Goal: Task Accomplishment & Management: Manage account settings

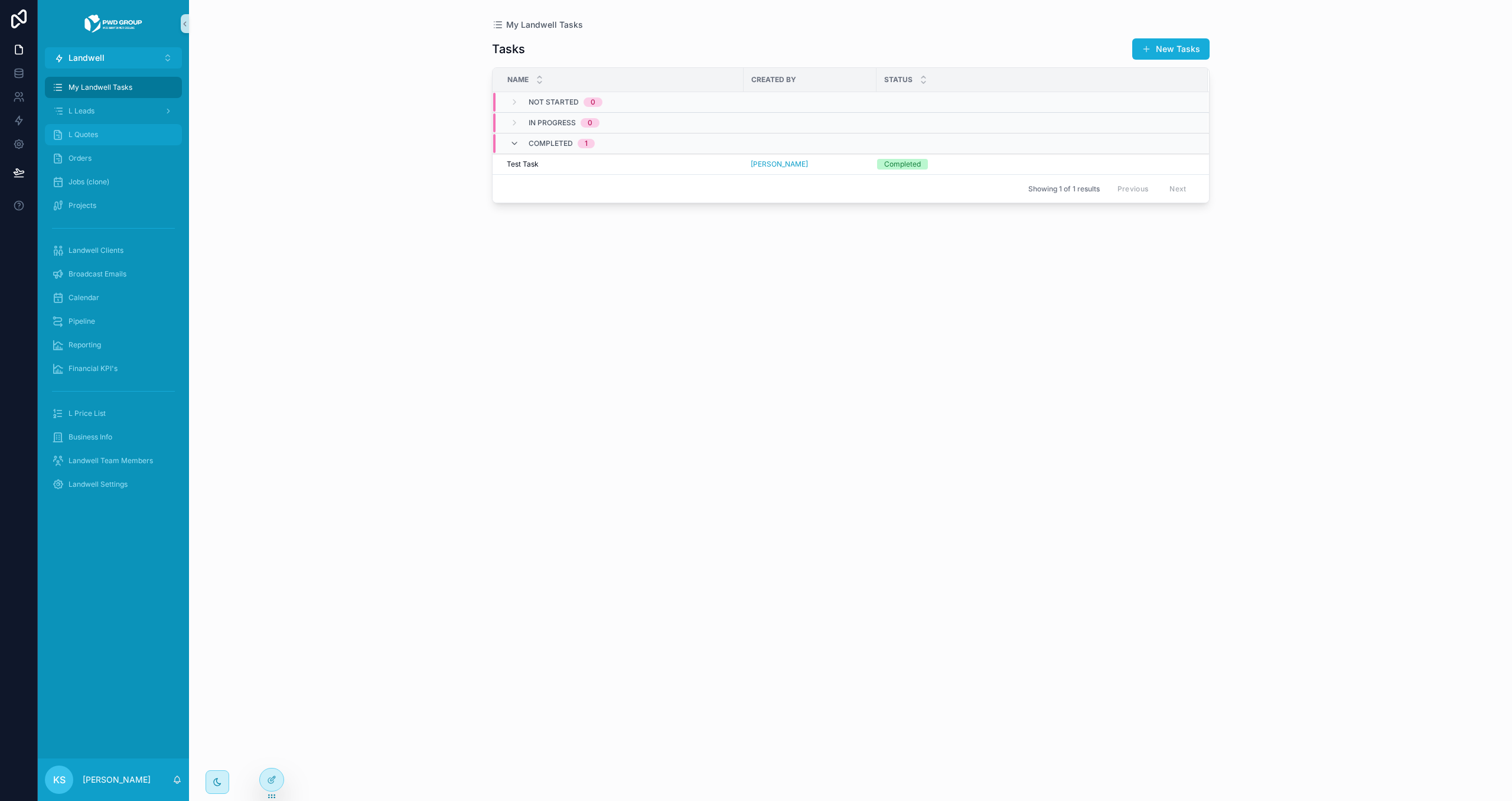
click at [105, 136] on div "L Quotes" at bounding box center [113, 135] width 123 height 19
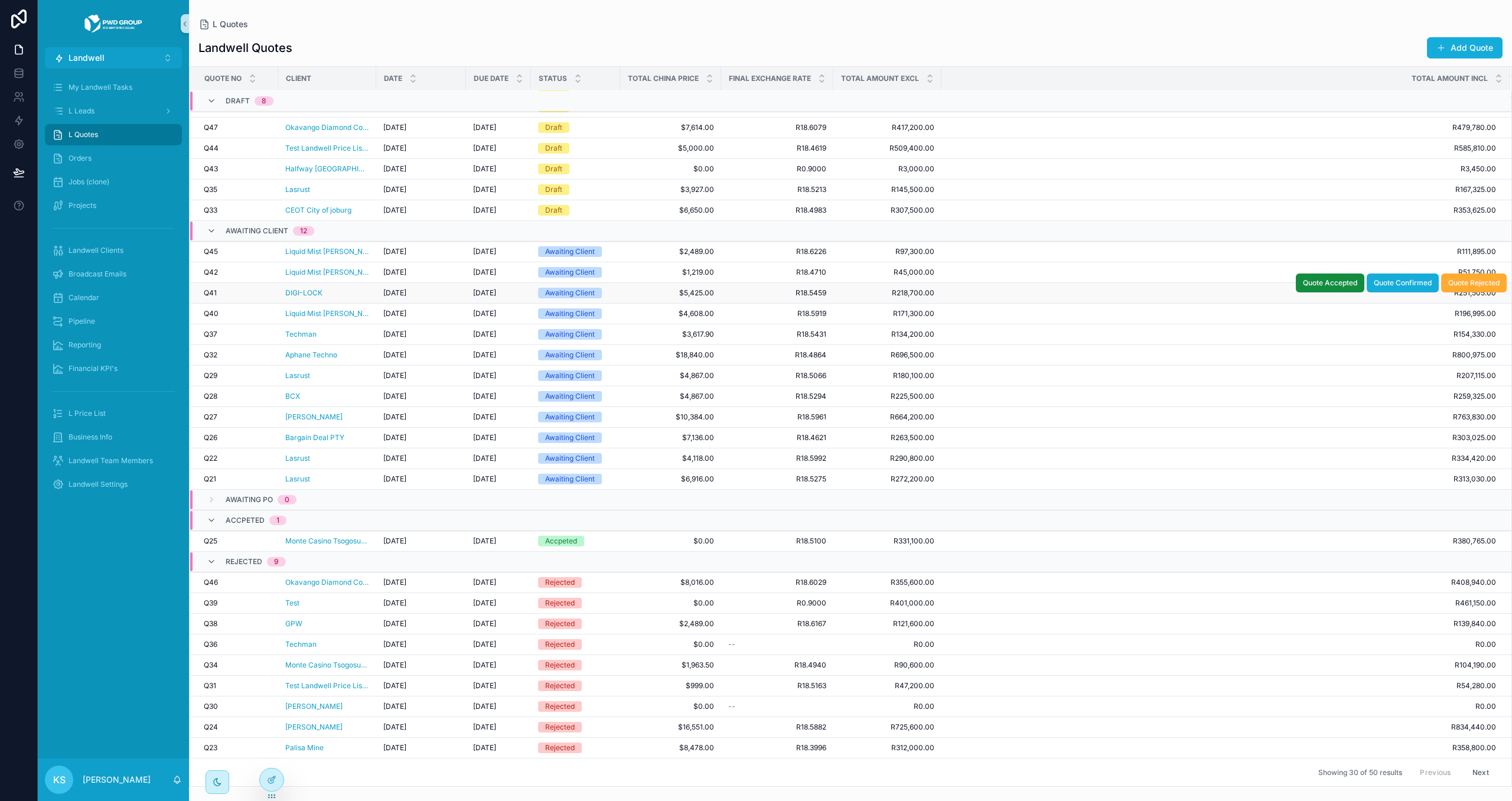
scroll to position [83, 0]
click at [1035, 414] on span "R763,830.00" at bounding box center [1218, 417] width 554 height 9
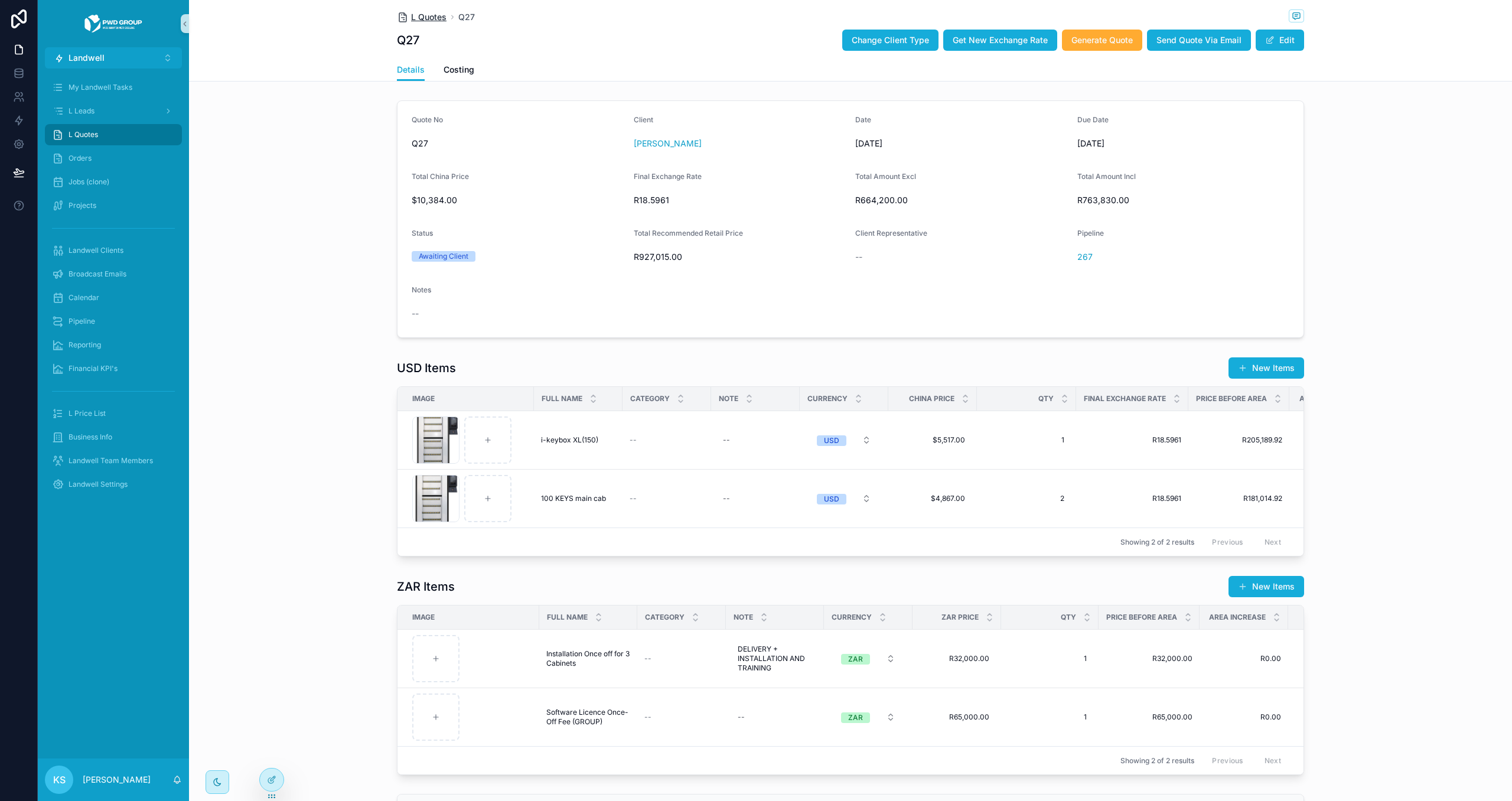
click at [425, 18] on span "L Quotes" at bounding box center [429, 17] width 35 height 12
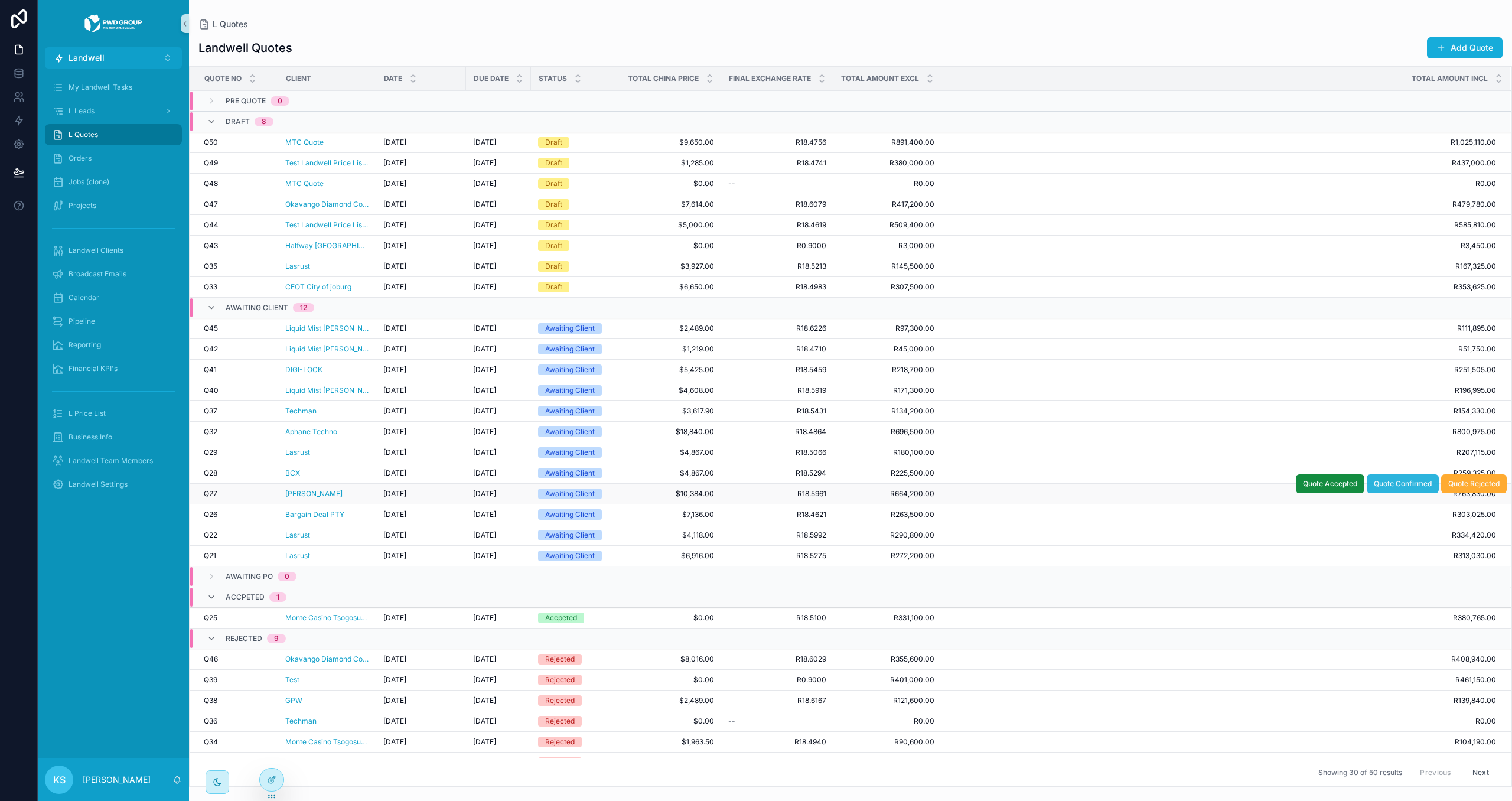
click at [1386, 488] on span "Quote Confirmed" at bounding box center [1402, 484] width 58 height 9
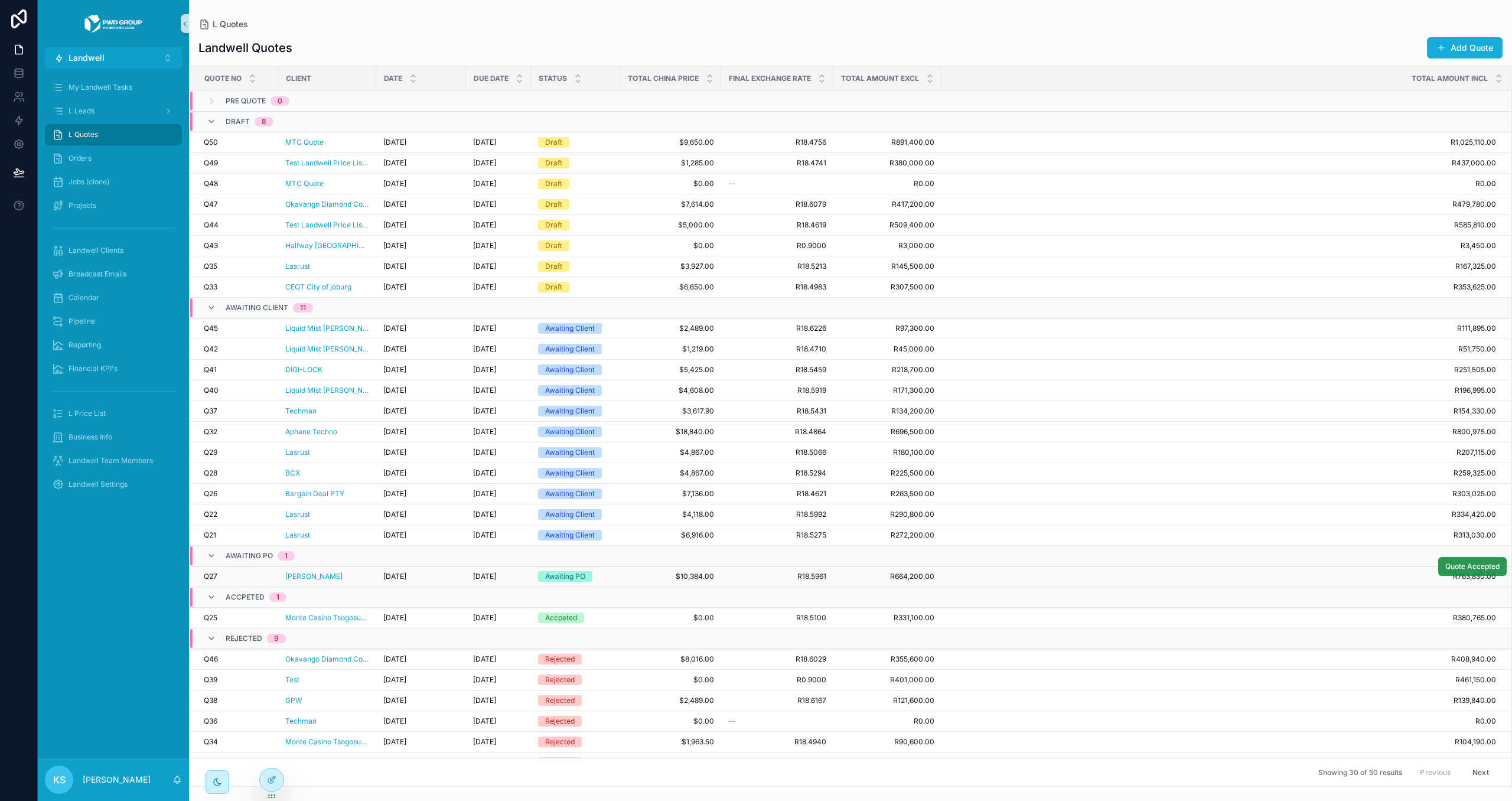
click at [1469, 571] on span "Quote Accepted" at bounding box center [1472, 566] width 55 height 9
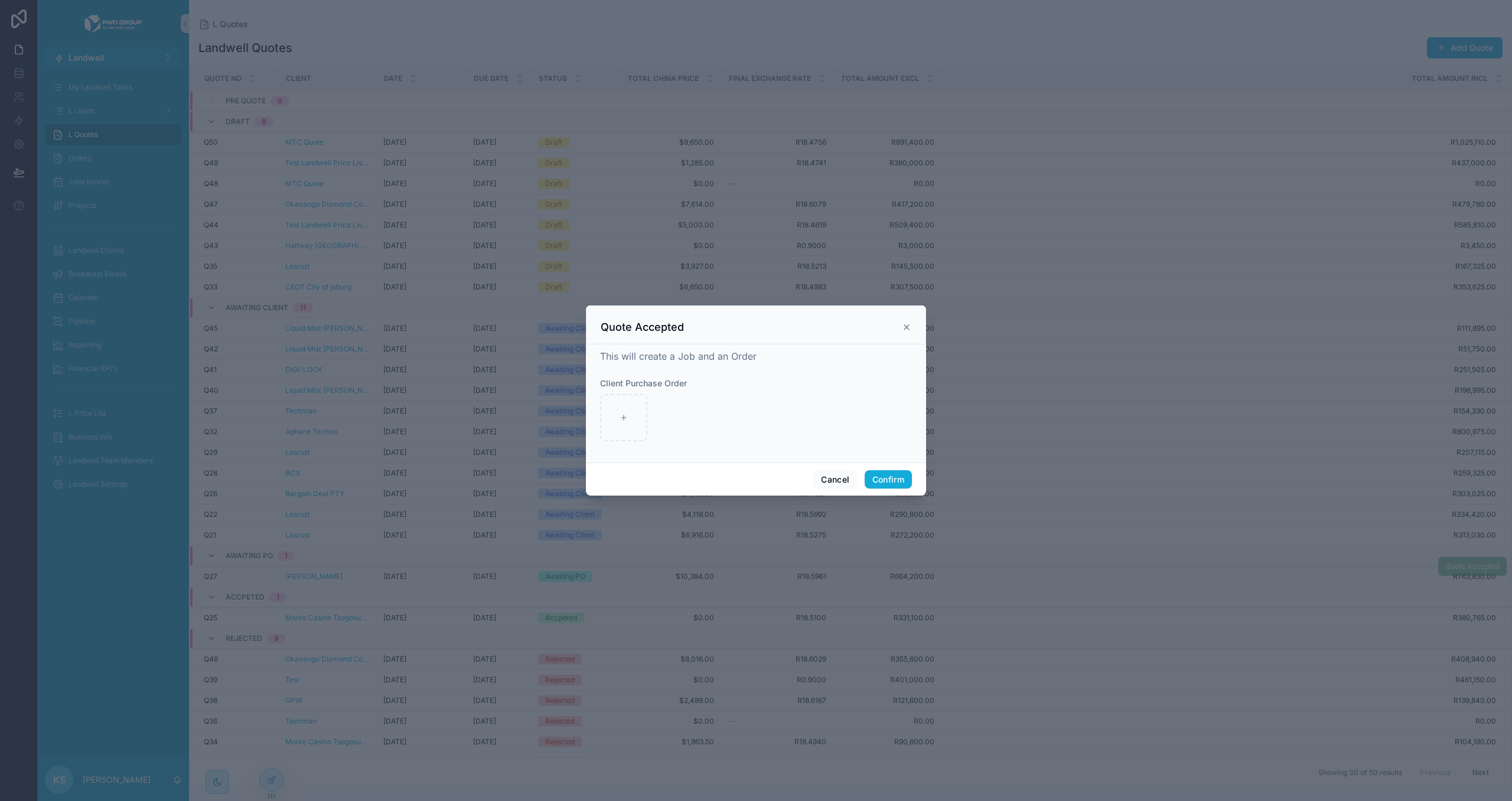
click at [908, 327] on icon at bounding box center [906, 327] width 9 height 9
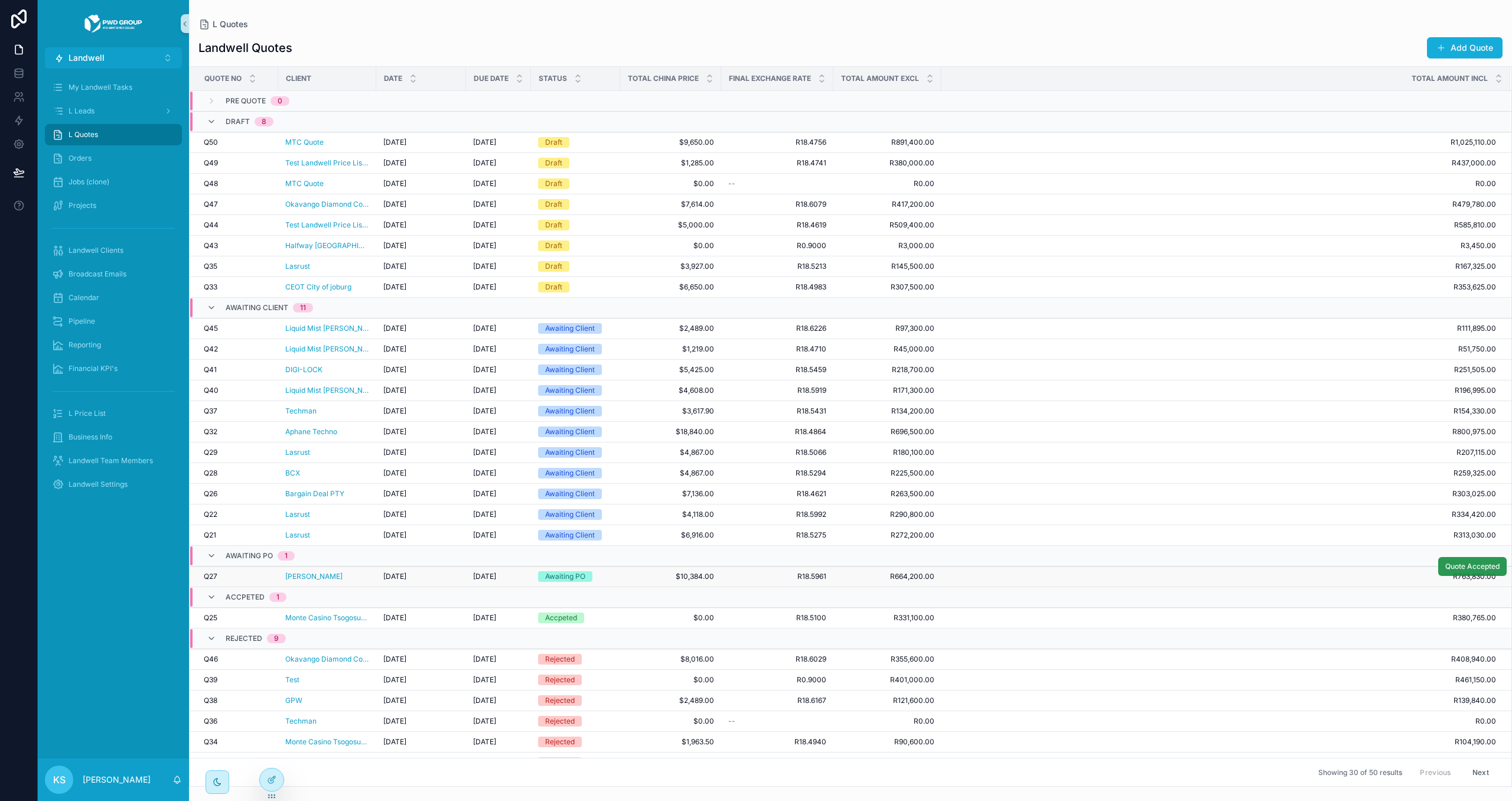
click at [1455, 571] on span "Quote Accepted" at bounding box center [1472, 566] width 55 height 9
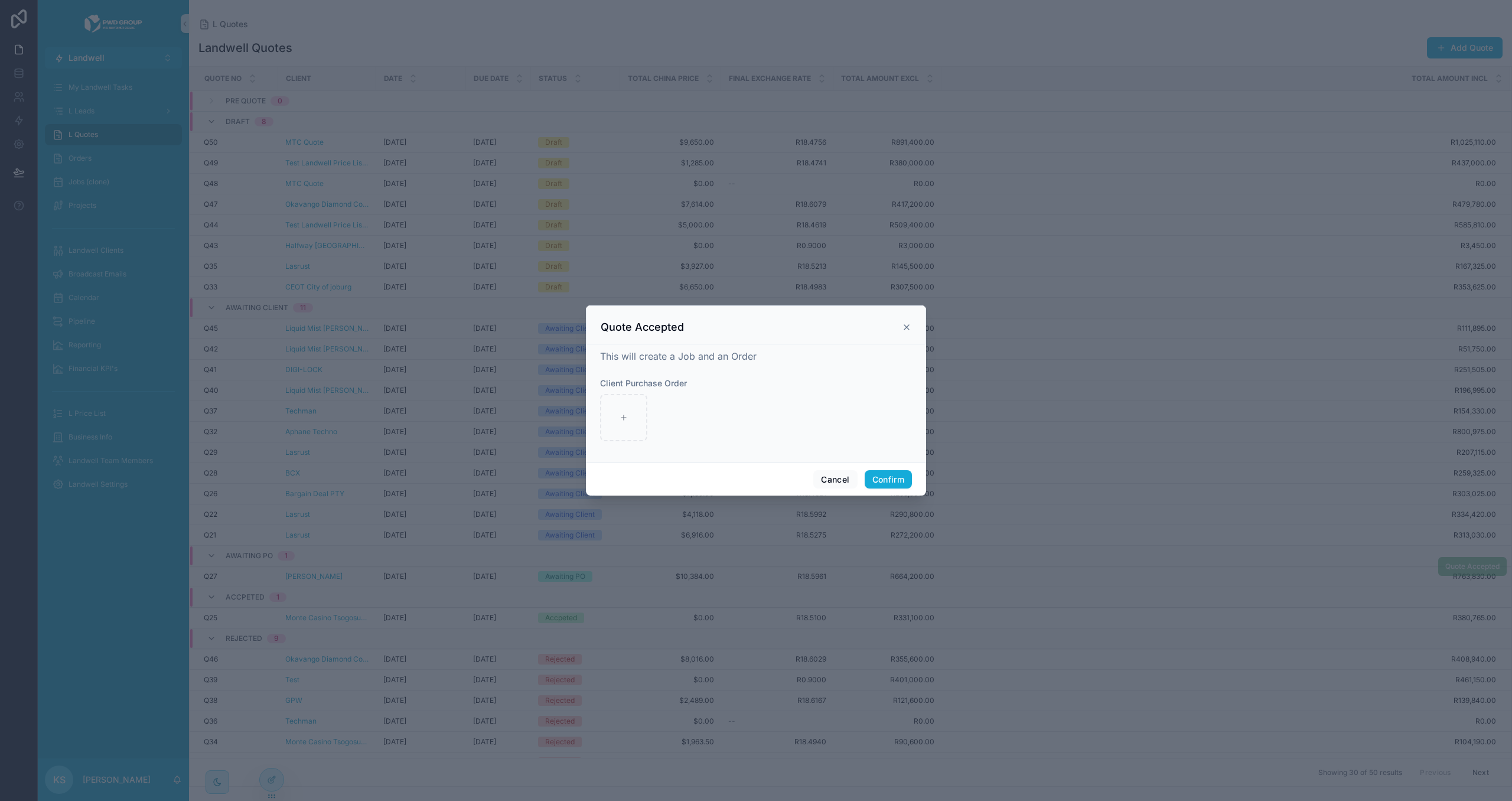
click at [905, 325] on icon at bounding box center [906, 327] width 9 height 9
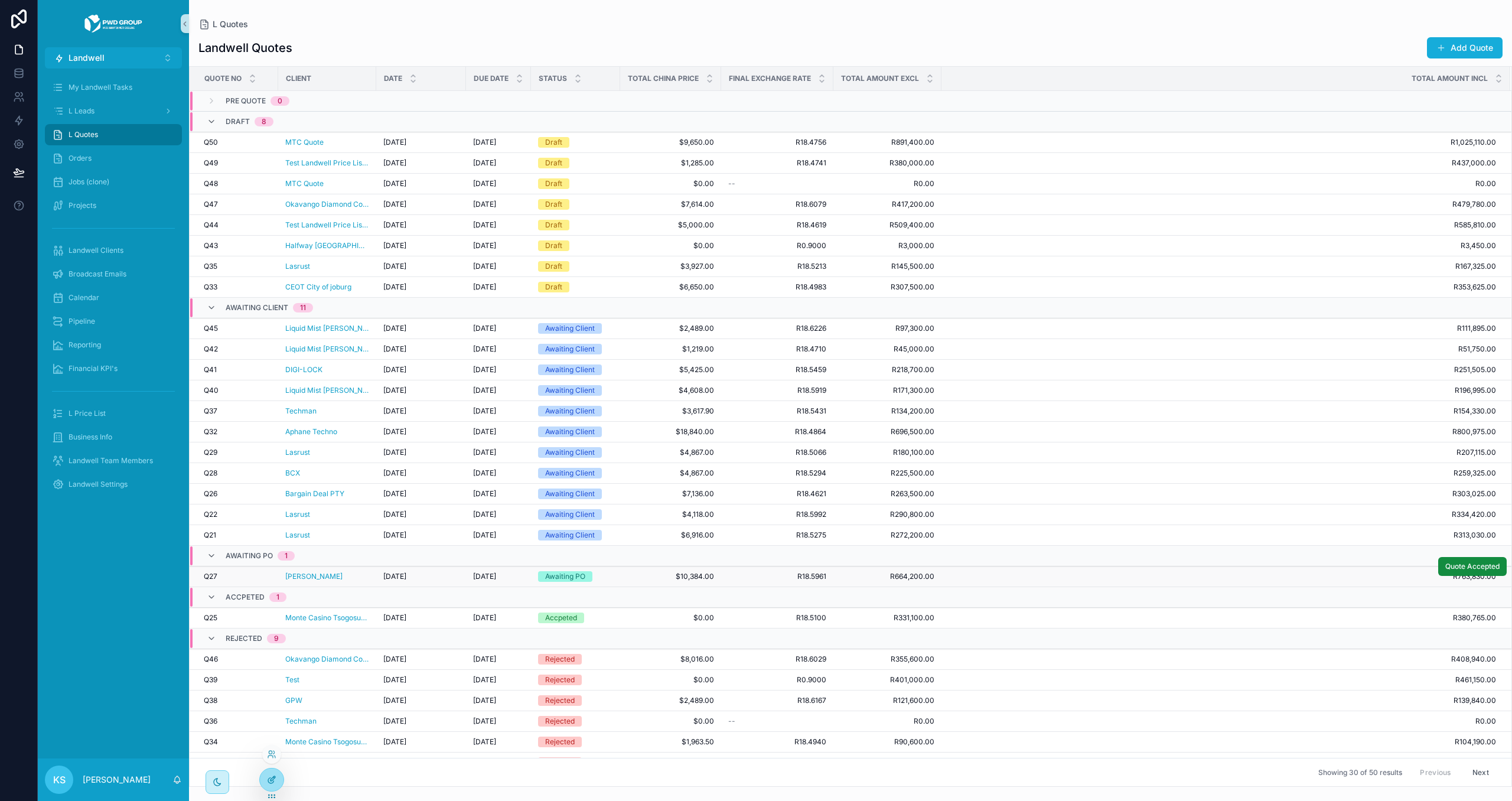
click at [270, 773] on div at bounding box center [271, 779] width 24 height 22
click at [118, 189] on div "Jobs (clone)" at bounding box center [113, 182] width 123 height 19
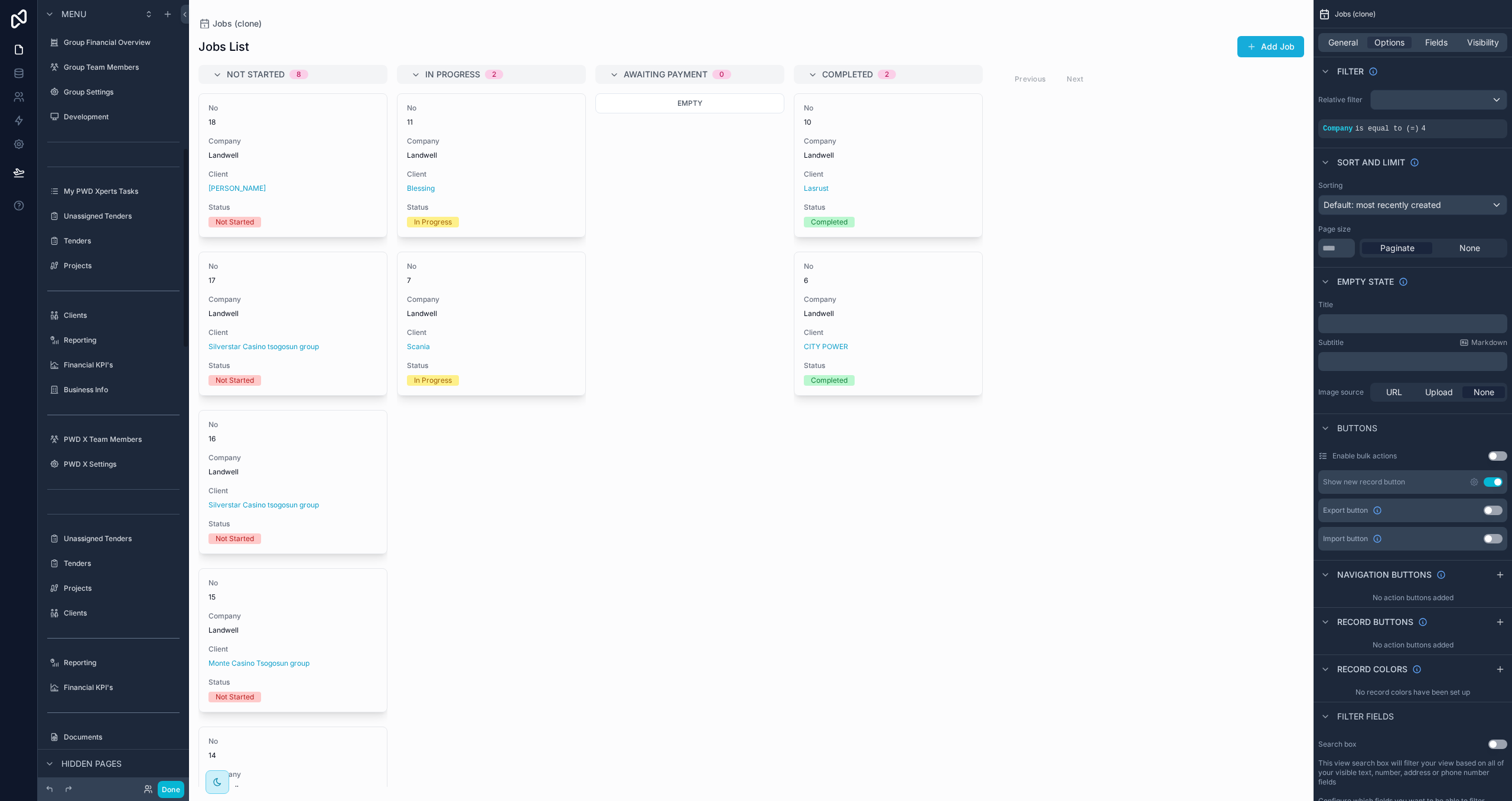
scroll to position [579, 0]
click at [1479, 38] on span "Visibility" at bounding box center [1482, 42] width 32 height 12
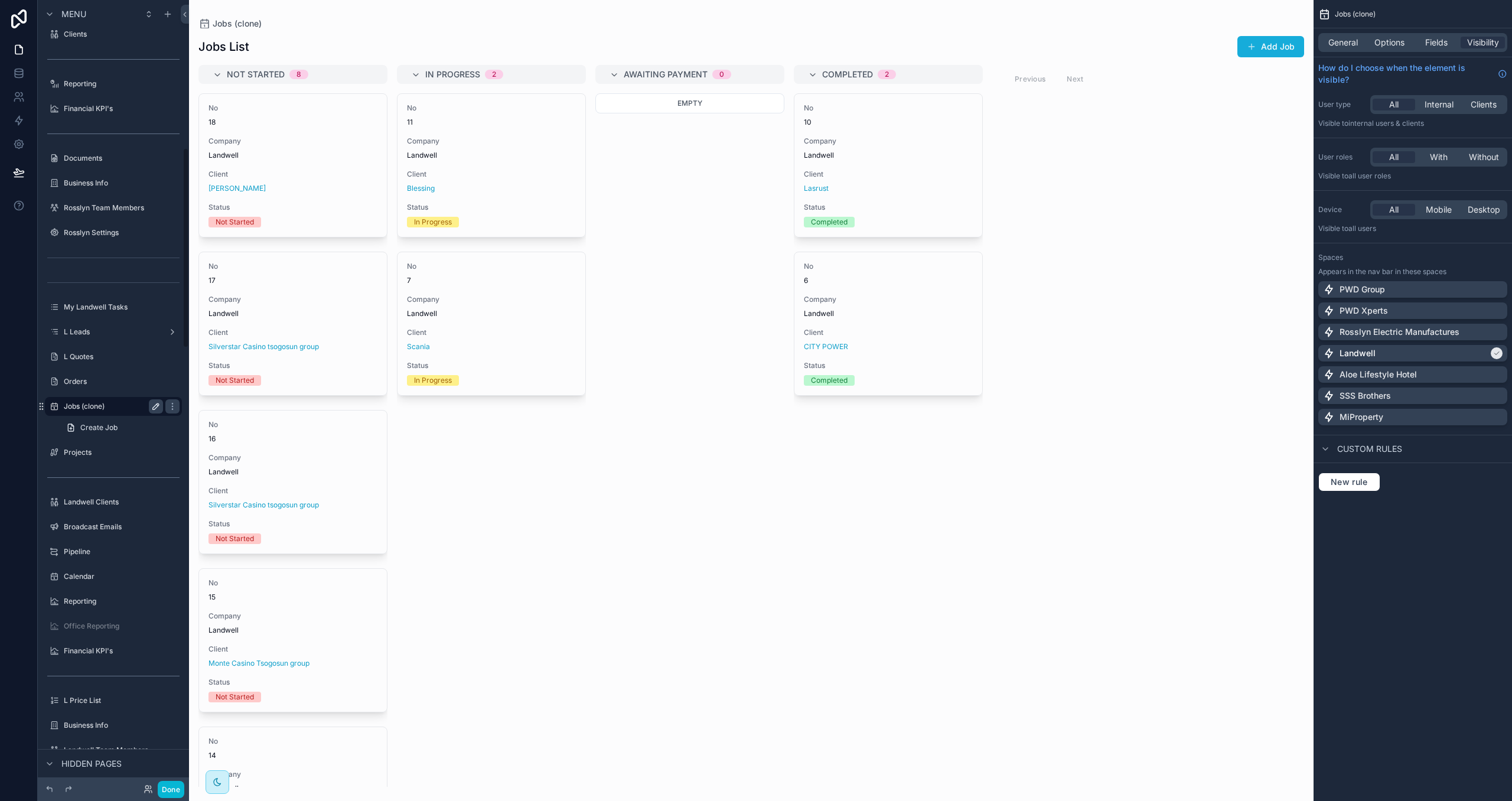
click at [153, 407] on icon "scrollable content" at bounding box center [156, 407] width 9 height 9
click at [125, 406] on input "**********" at bounding box center [104, 406] width 80 height 14
type input "****"
click at [168, 407] on icon "scrollable content" at bounding box center [172, 407] width 9 height 9
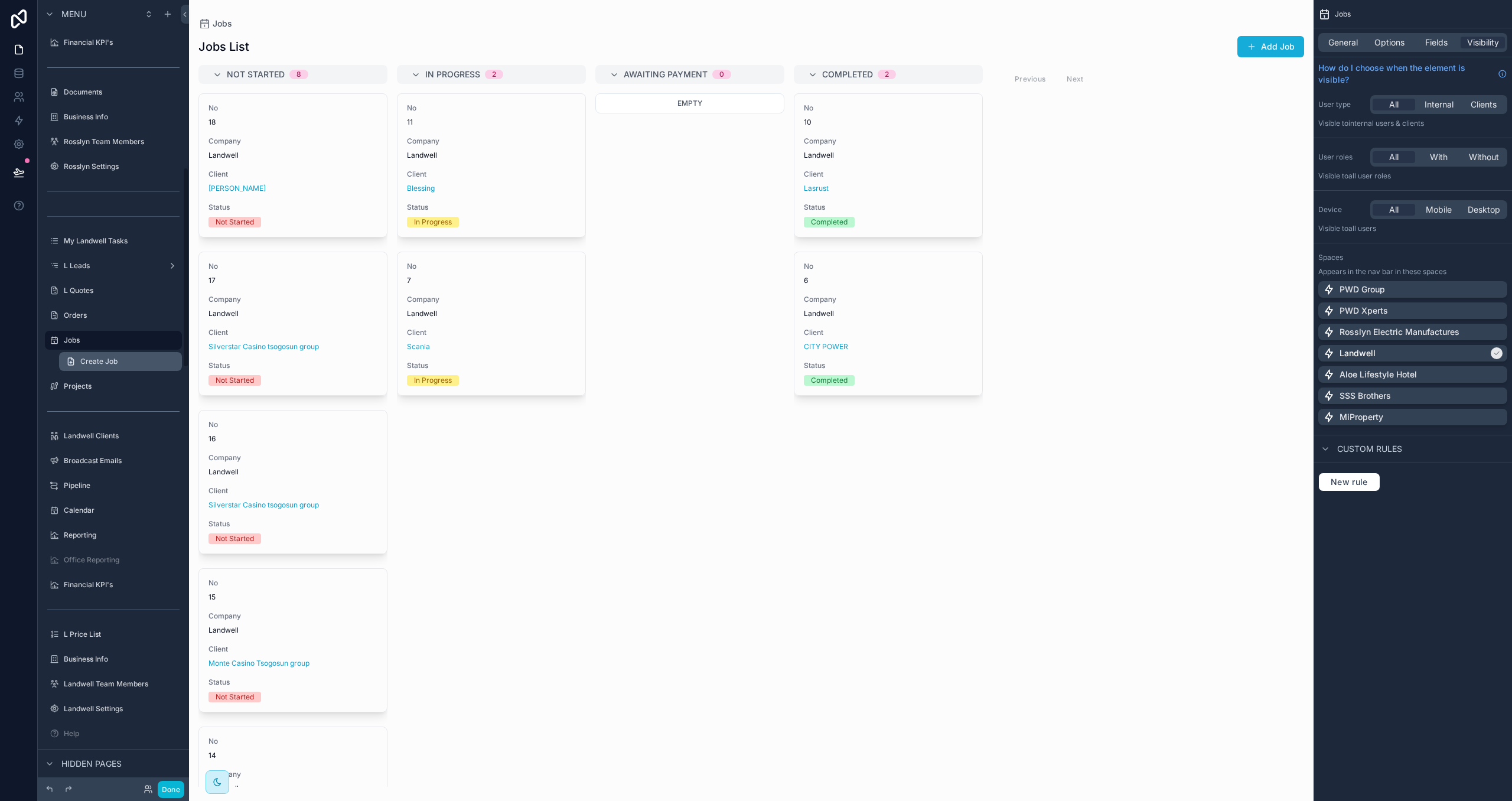
scroll to position [671, 0]
click at [1362, 474] on button "New rule" at bounding box center [1349, 482] width 62 height 19
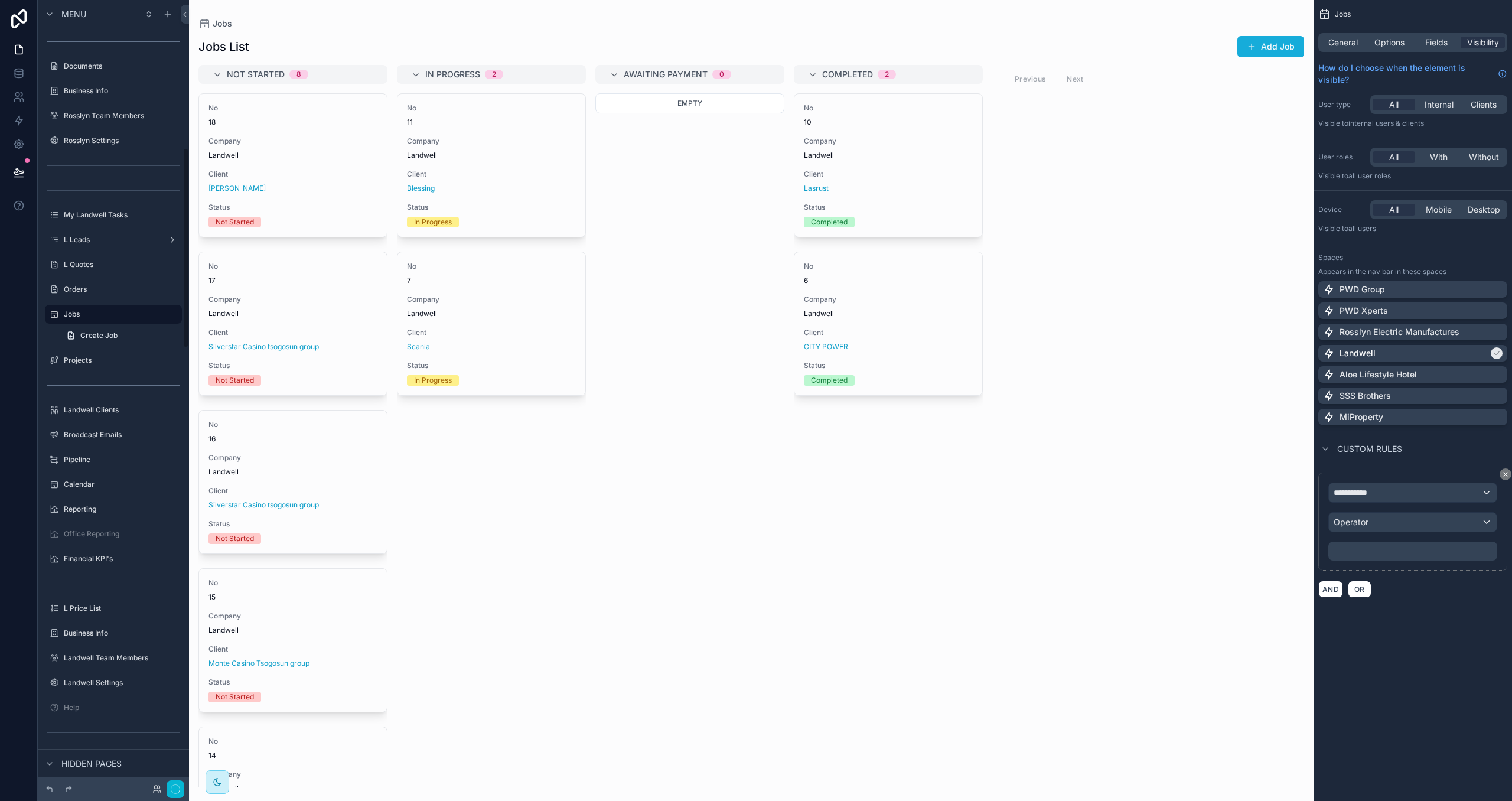
scroll to position [579, 0]
click at [1381, 488] on div "**********" at bounding box center [1413, 492] width 168 height 19
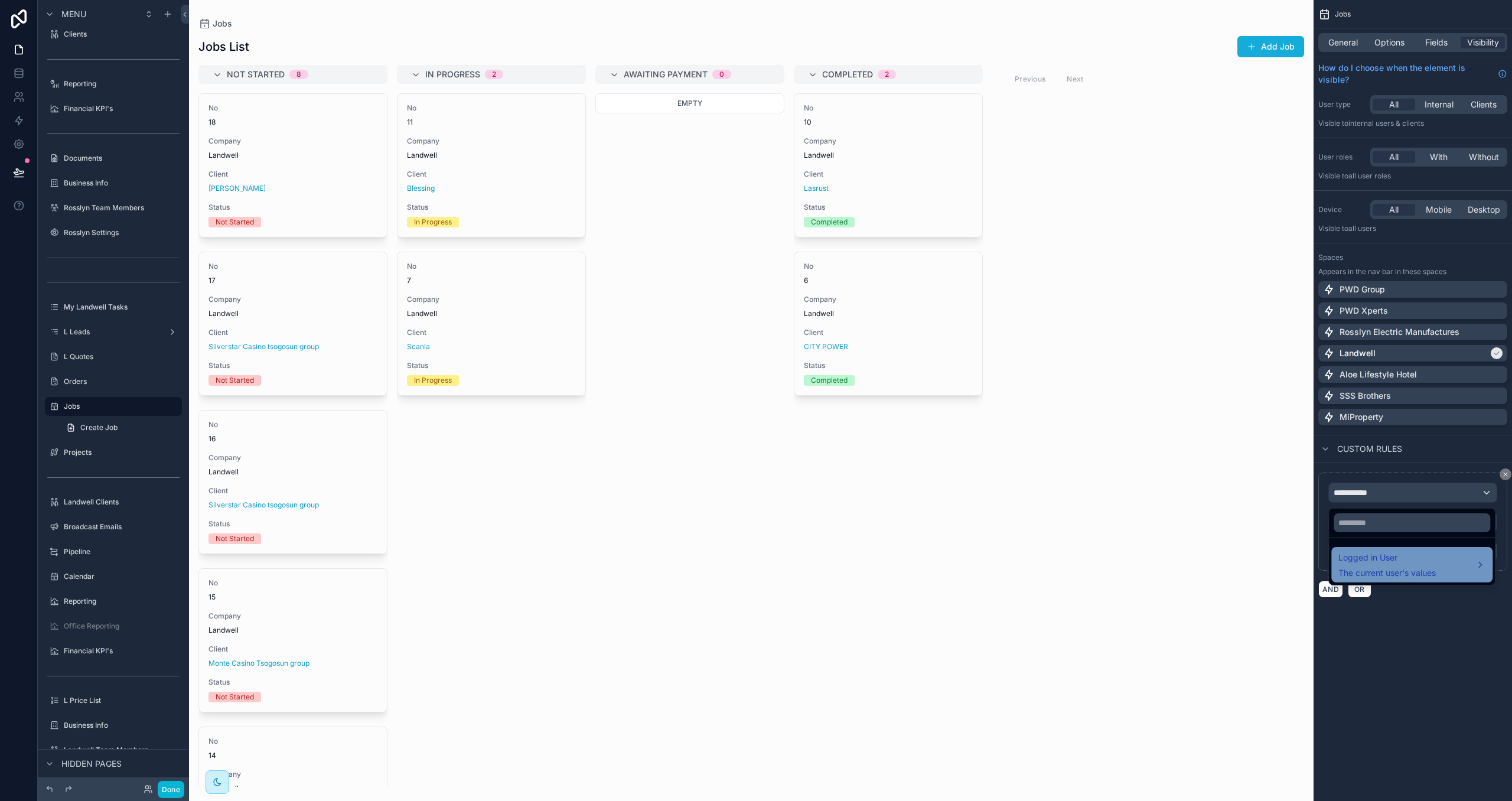
click at [1385, 562] on span "Logged in User" at bounding box center [1387, 558] width 98 height 14
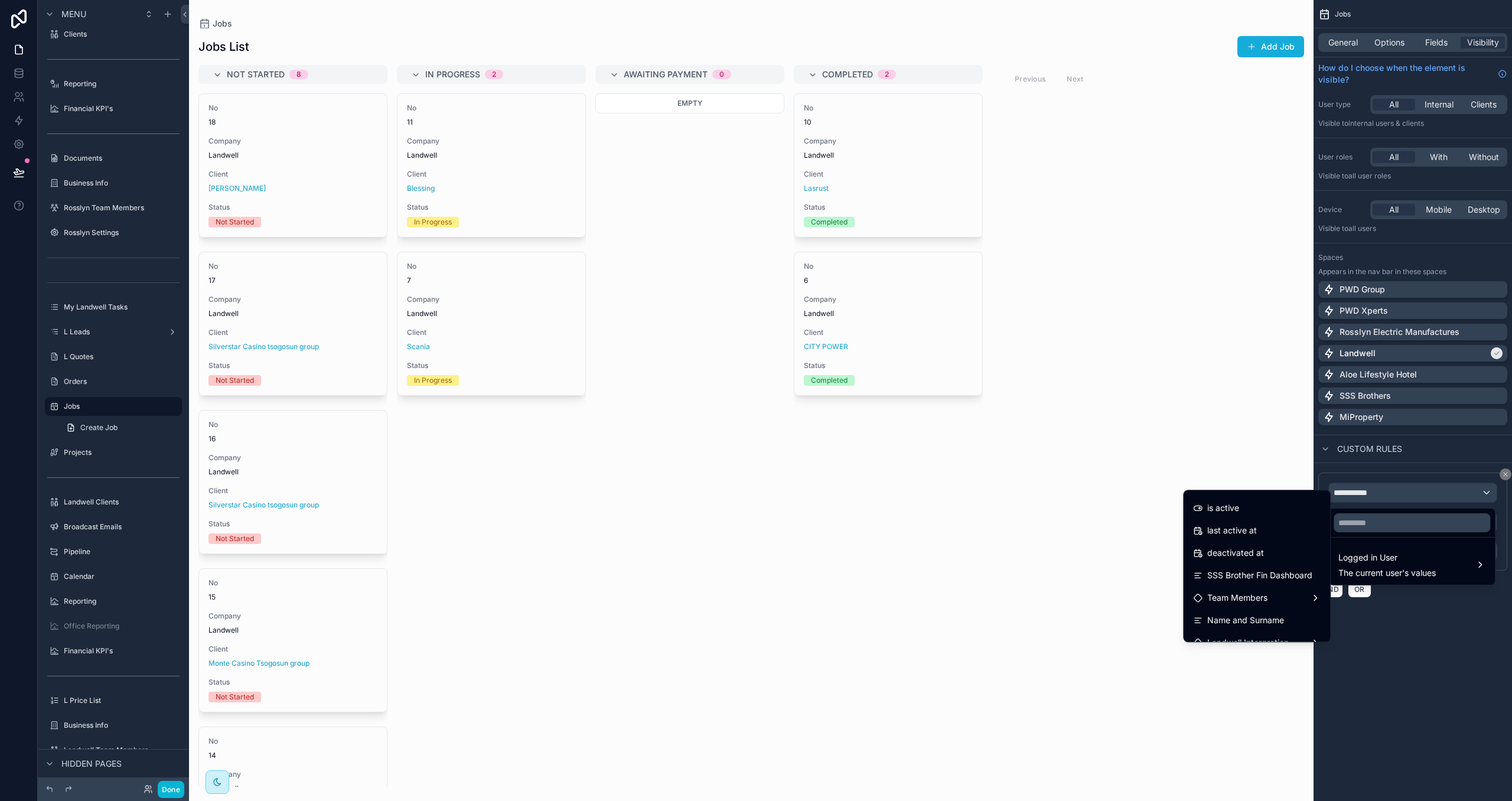
scroll to position [209, 0]
click at [1258, 578] on div "Team Members" at bounding box center [1256, 587] width 142 height 22
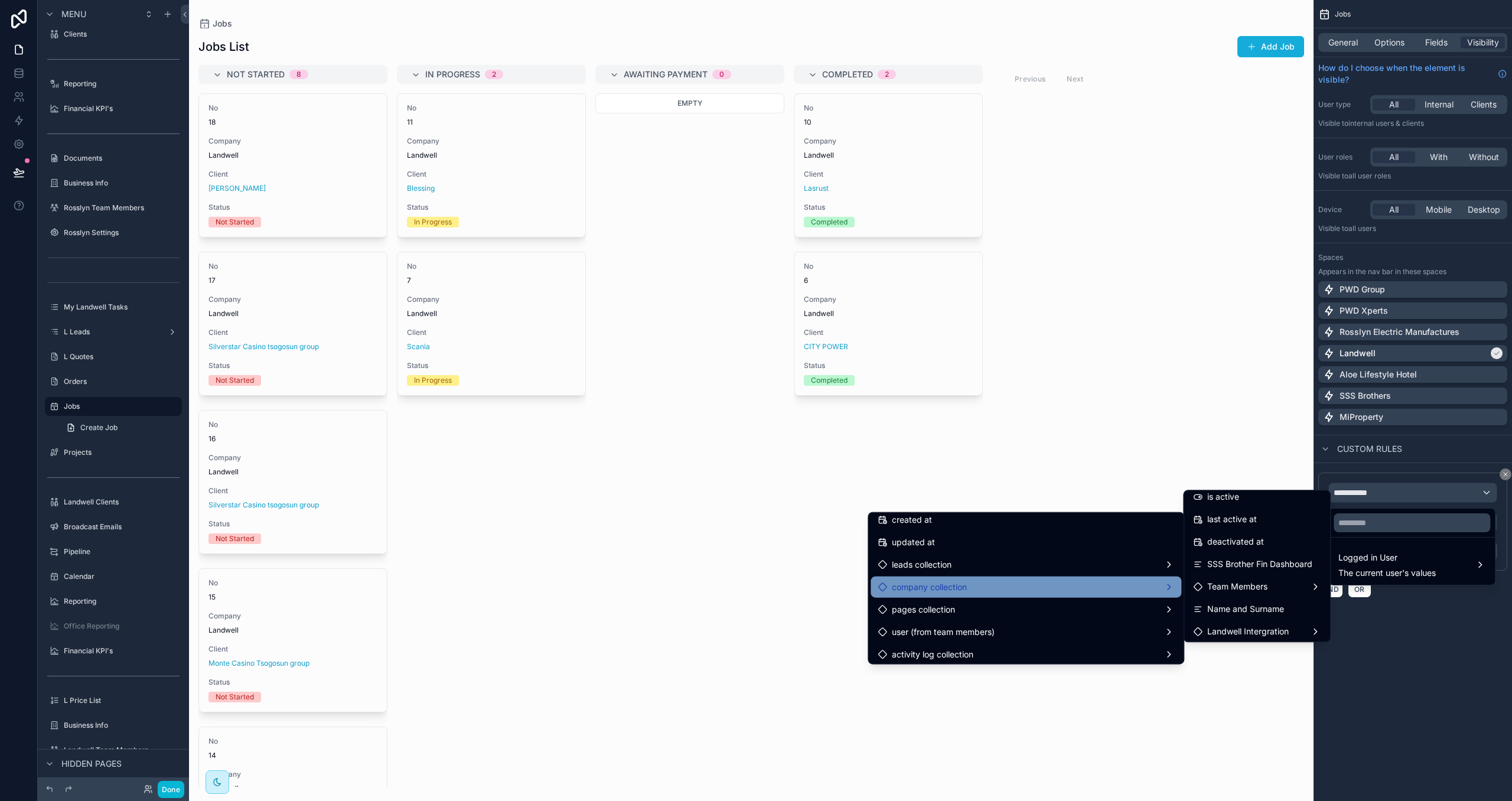
scroll to position [240, 0]
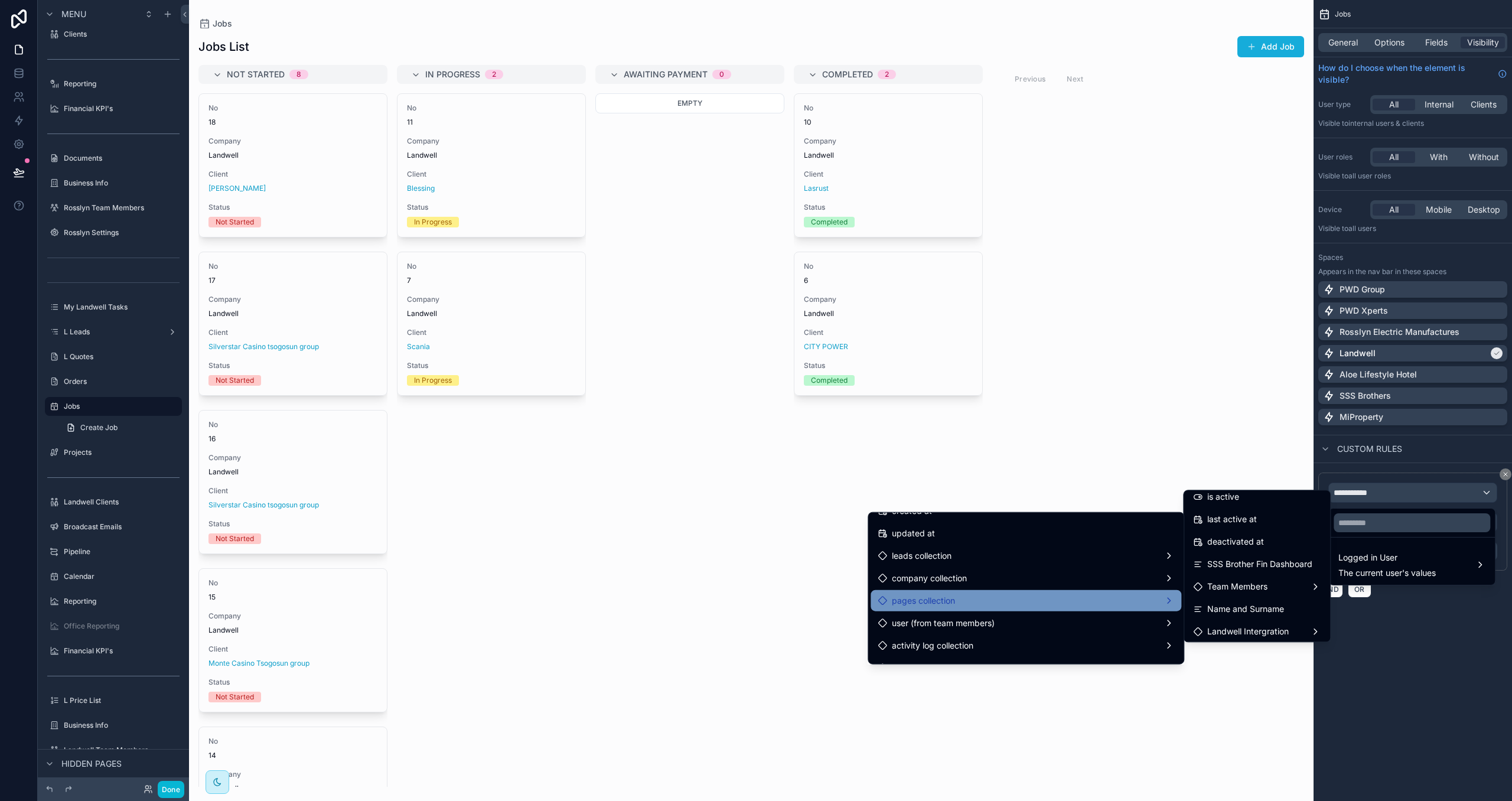
click at [1106, 595] on div "pages collection" at bounding box center [1025, 601] width 296 height 14
click at [1210, 622] on span "Name (list)" at bounding box center [1228, 628] width 42 height 14
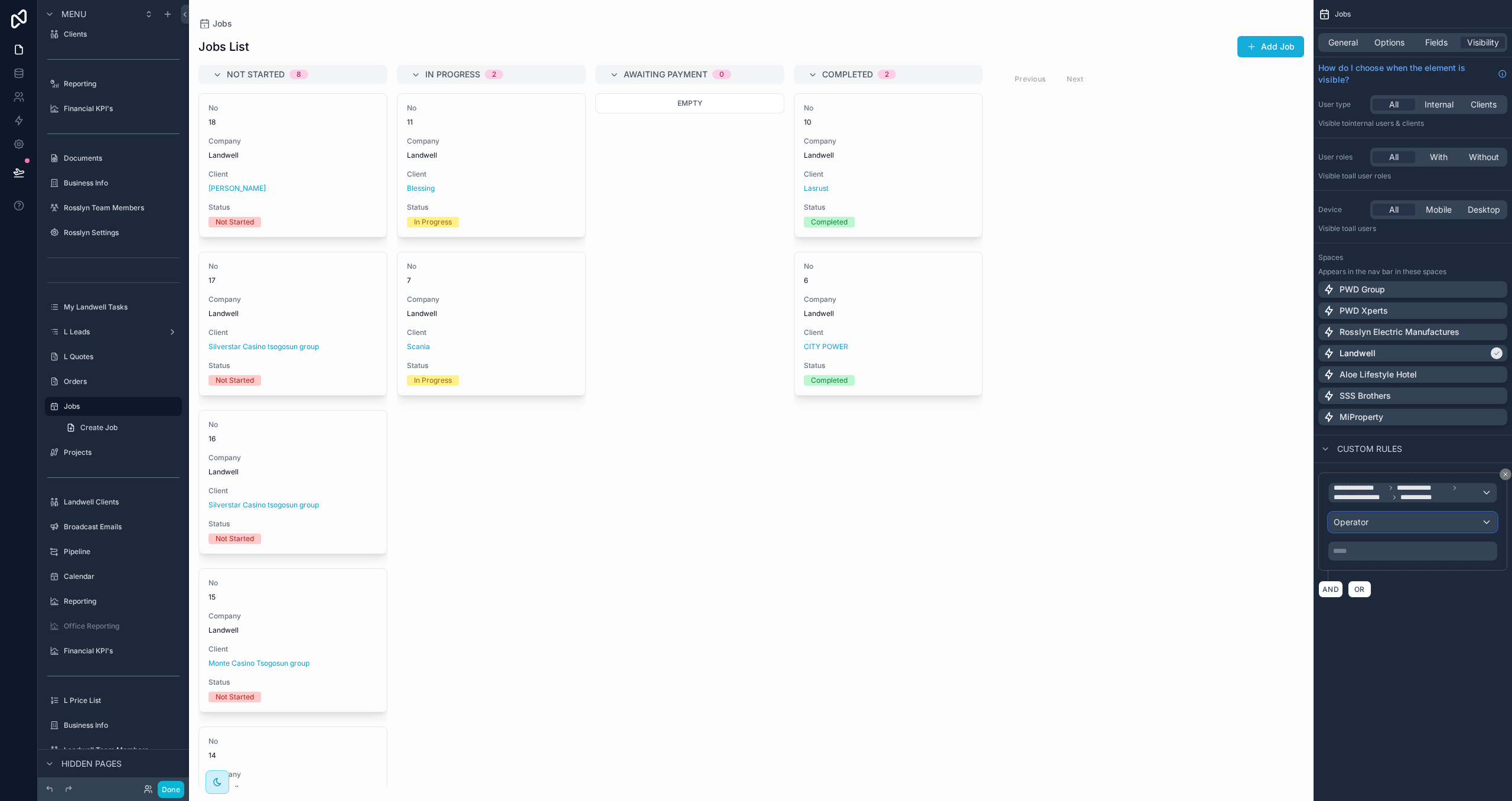
click at [1361, 523] on span "Operator" at bounding box center [1350, 521] width 35 height 10
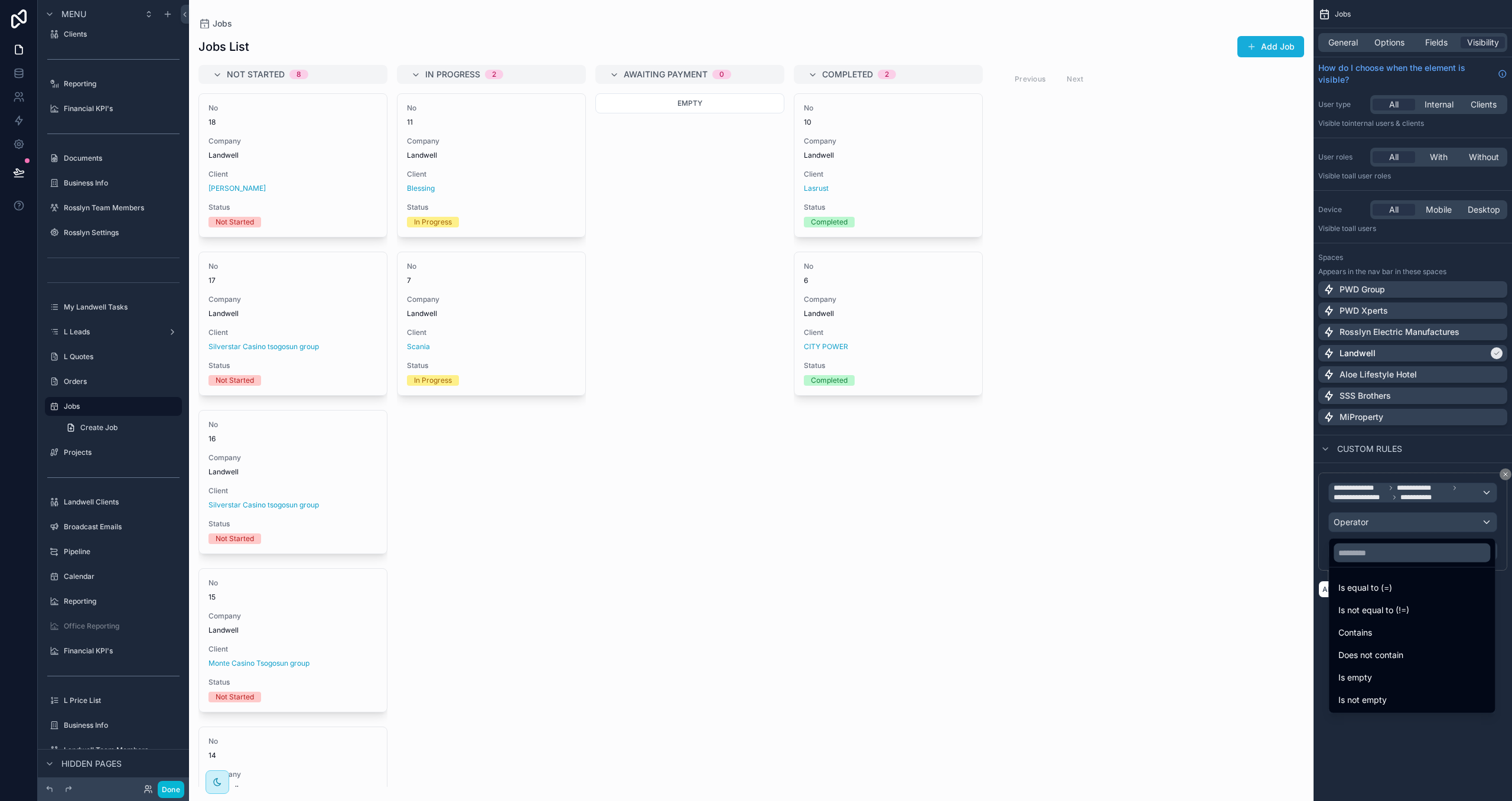
drag, startPoint x: 1390, startPoint y: 628, endPoint x: 1383, endPoint y: 558, distance: 70.3
click at [1390, 628] on div "Contains" at bounding box center [1411, 632] width 147 height 14
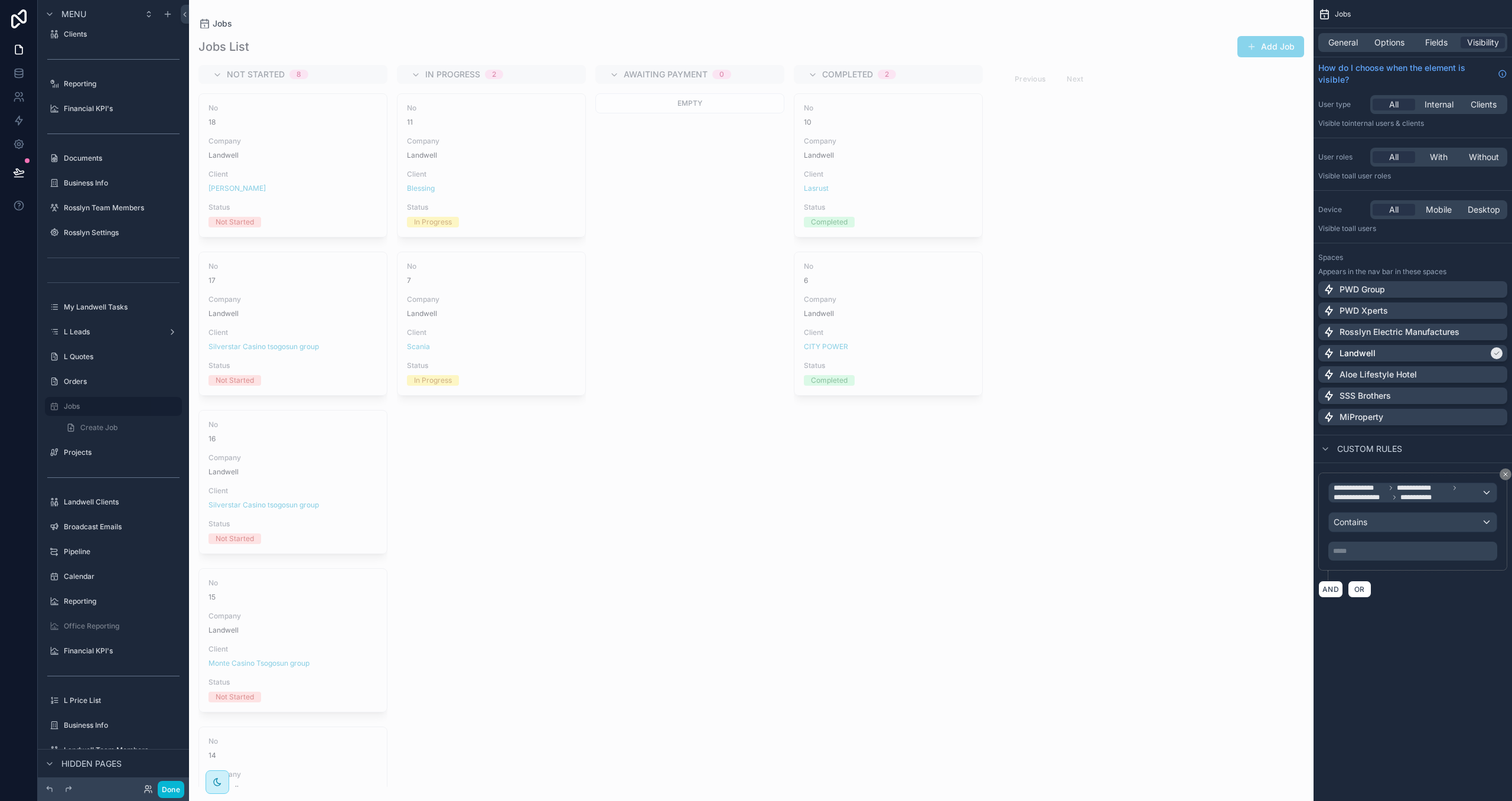
click at [1366, 554] on p "***** ﻿" at bounding box center [1413, 551] width 162 height 9
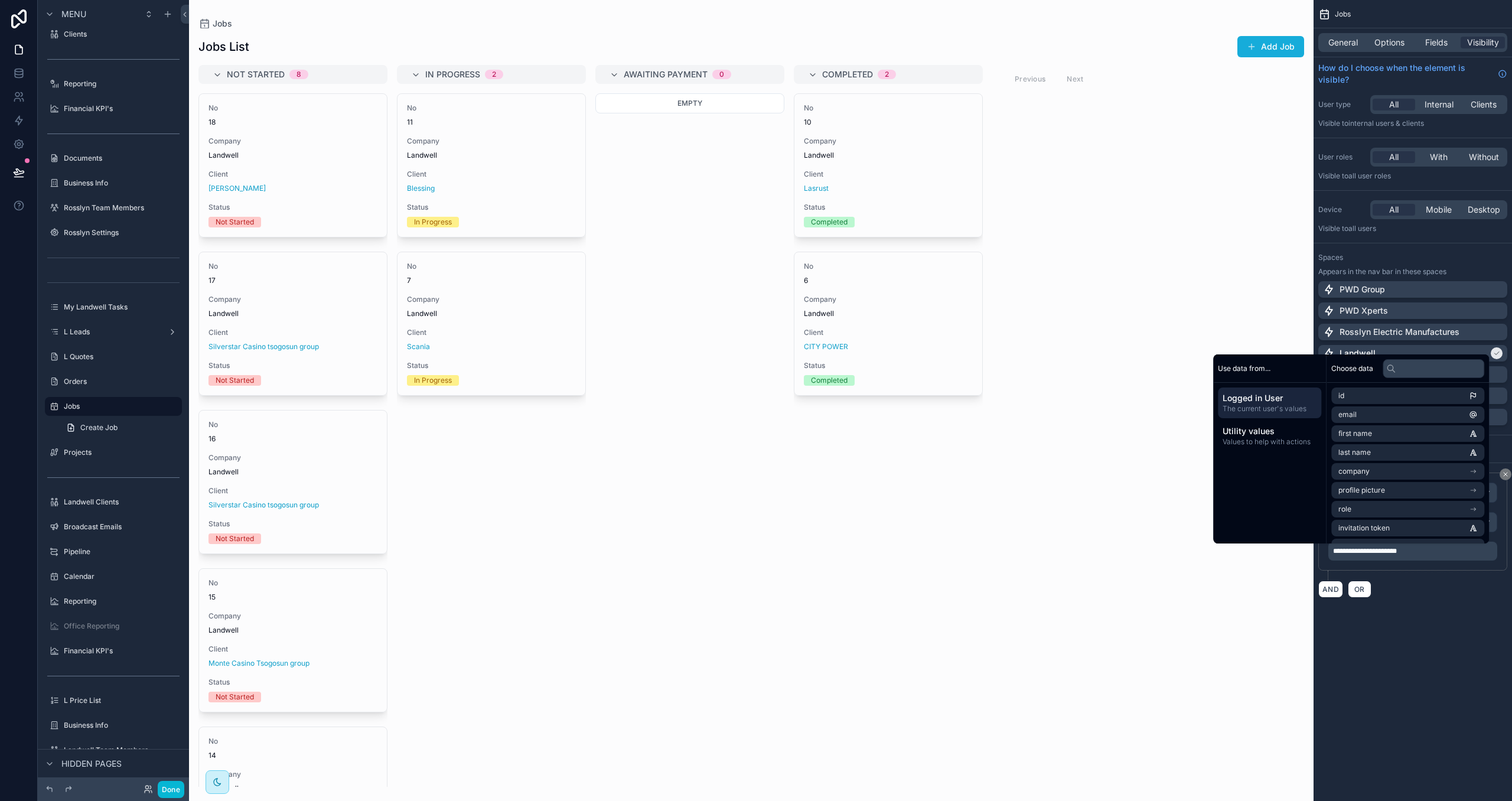
click at [1398, 604] on div "**********" at bounding box center [1413, 535] width 199 height 144
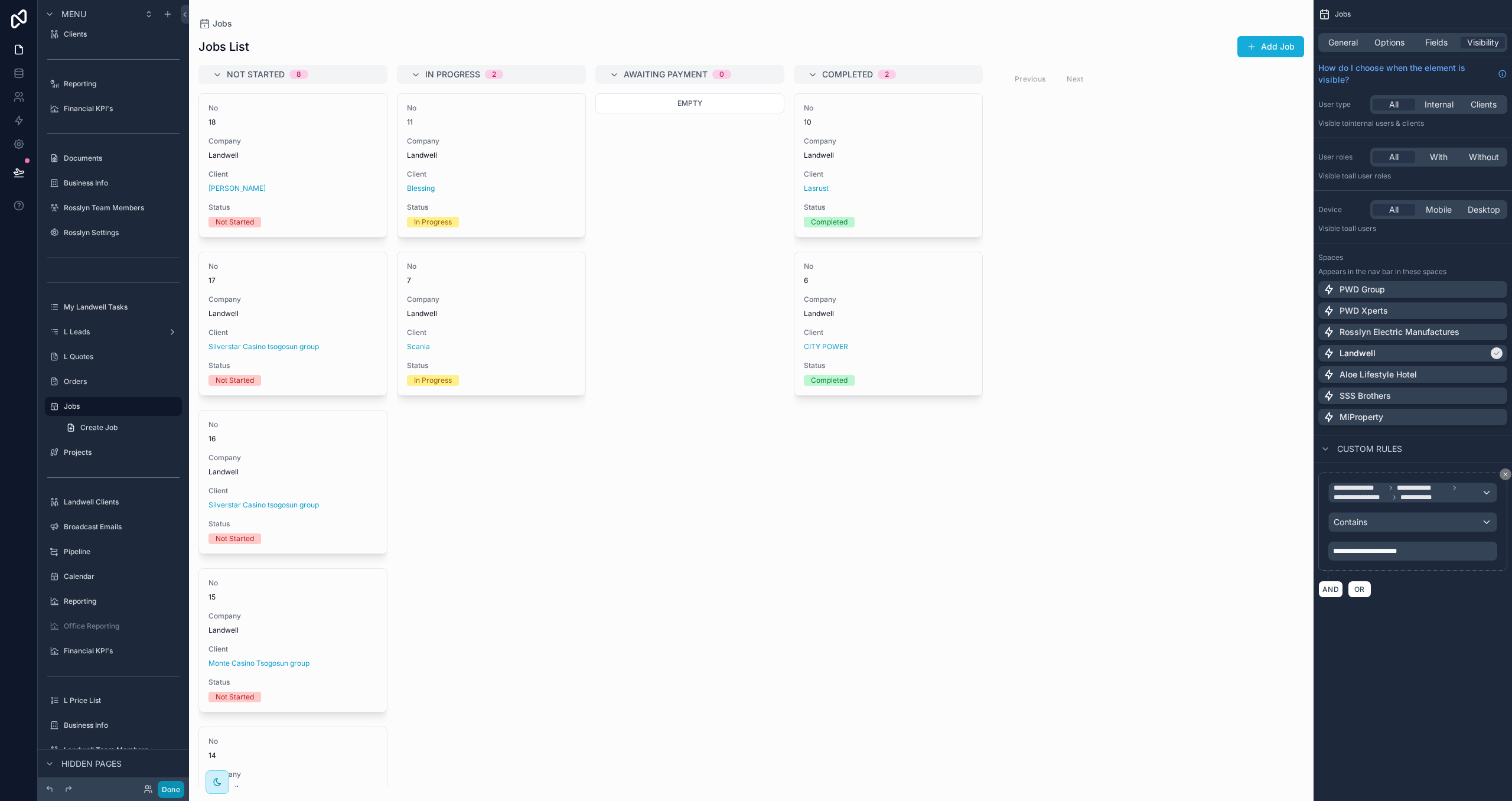
drag, startPoint x: 175, startPoint y: 796, endPoint x: 182, endPoint y: 780, distance: 17.5
click at [175, 794] on button "Done" at bounding box center [171, 789] width 27 height 17
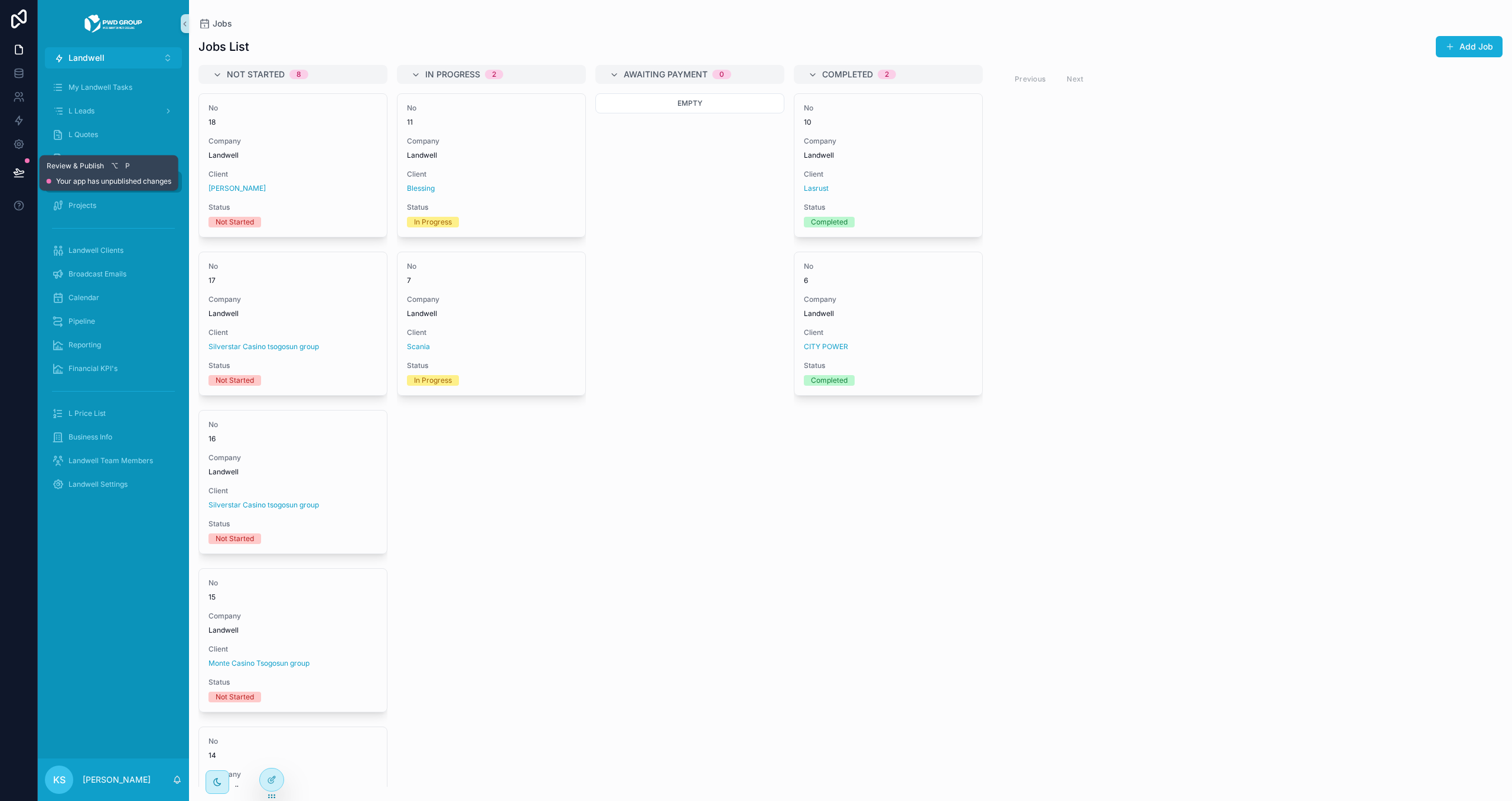
click at [24, 171] on button at bounding box center [19, 172] width 26 height 33
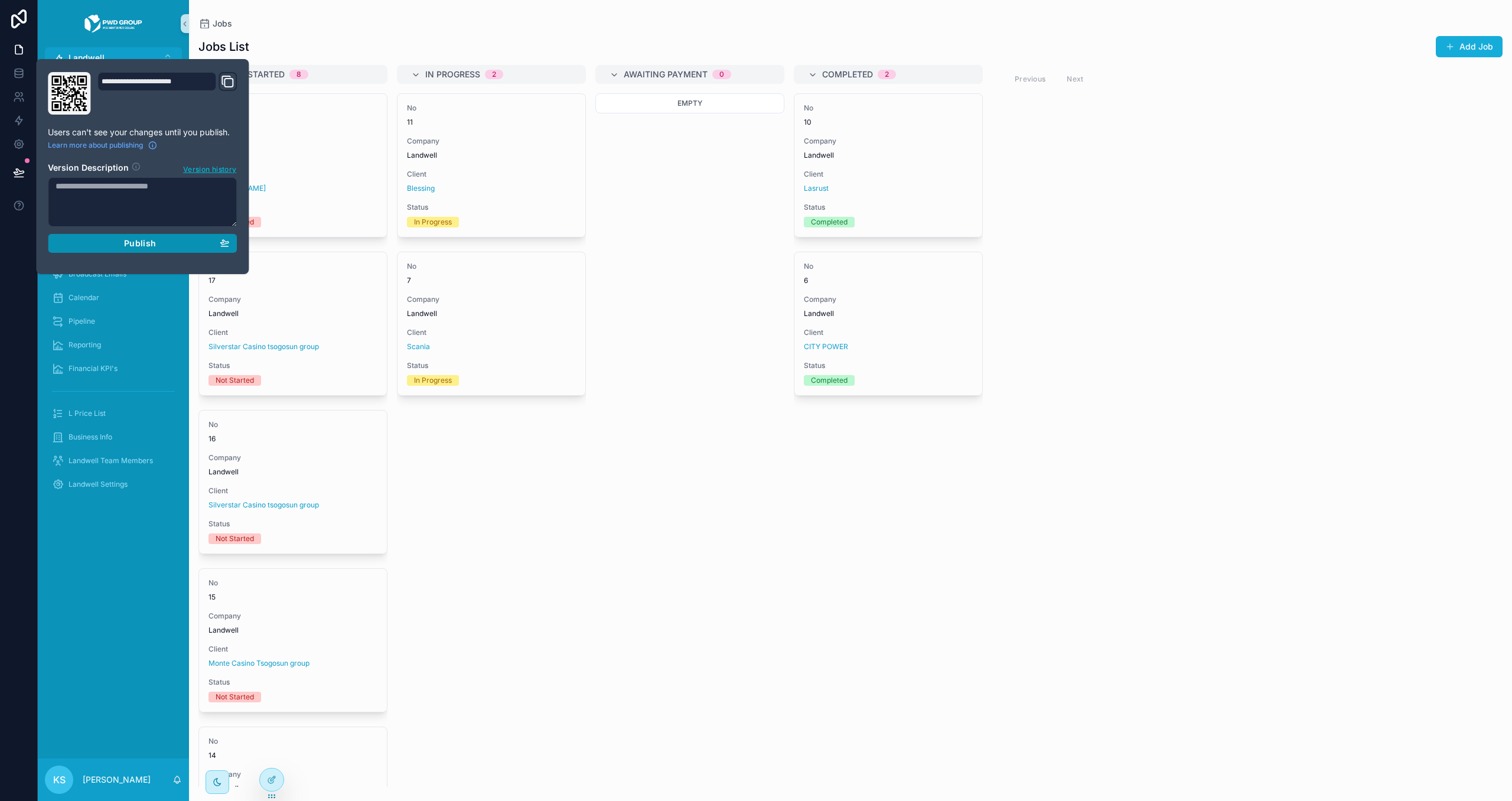
click at [115, 243] on div "Publish" at bounding box center [142, 243] width 173 height 11
